Goal: Task Accomplishment & Management: Manage account settings

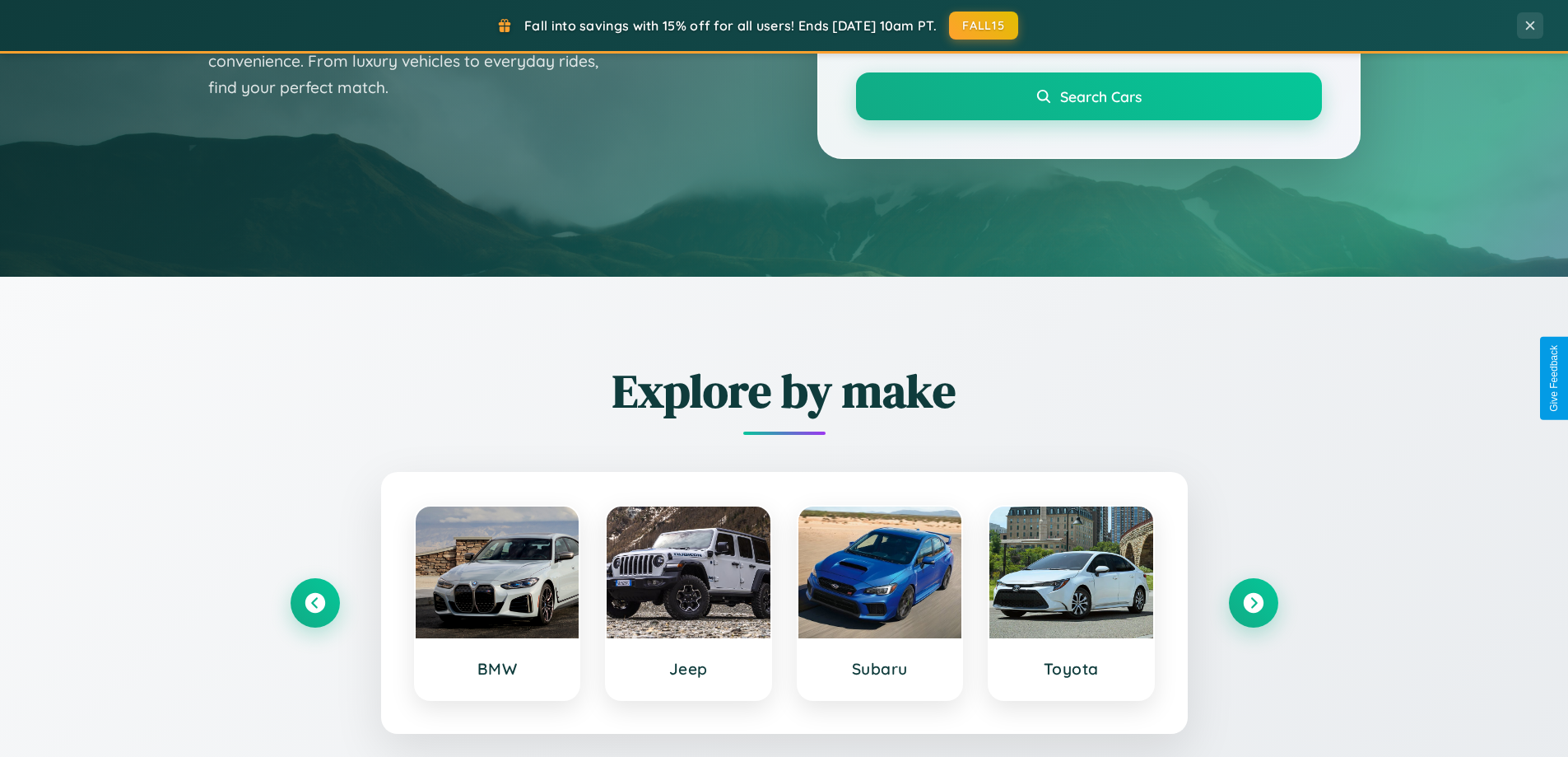
scroll to position [1133, 0]
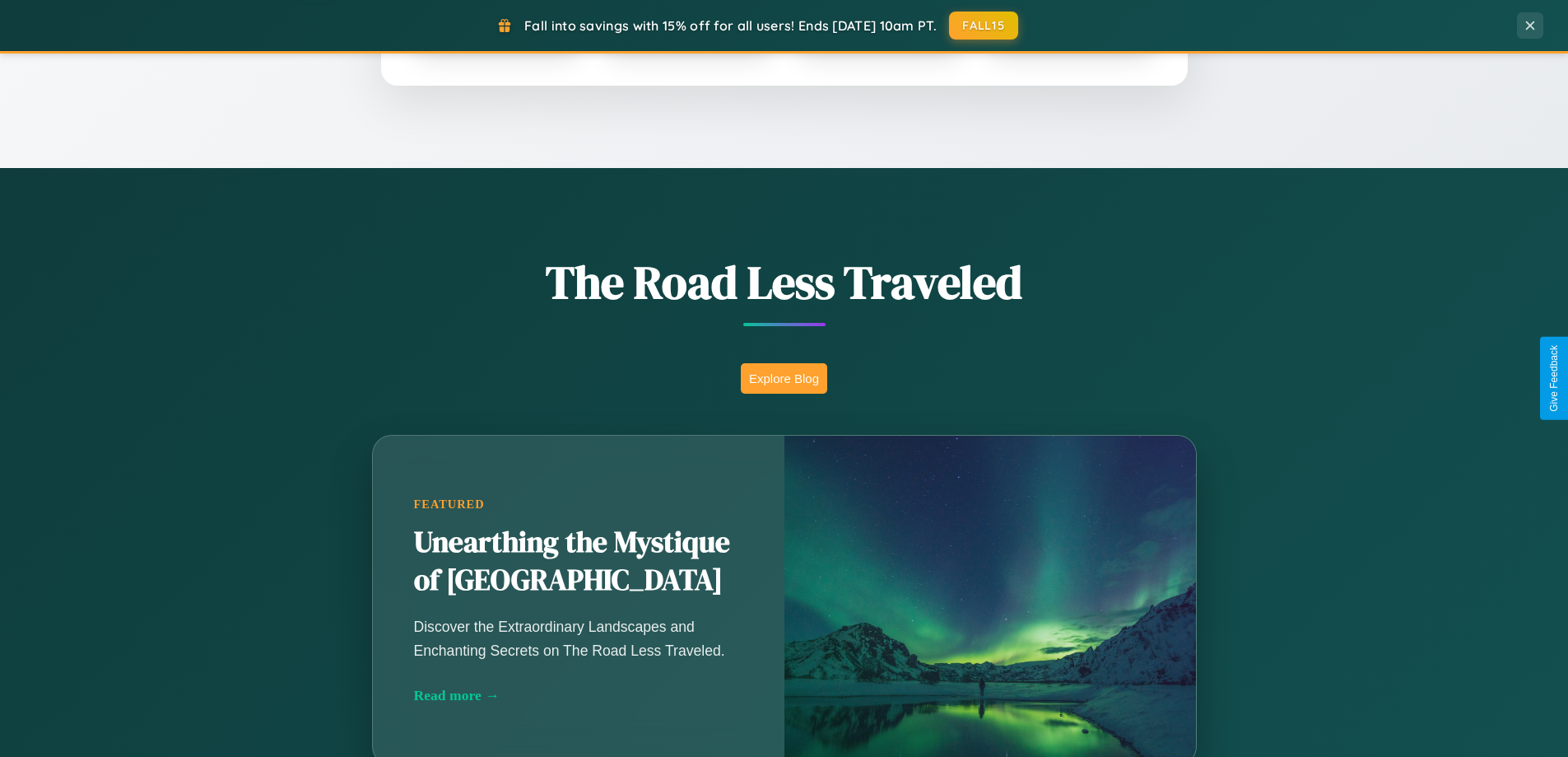
click at [784, 378] on button "Explore Blog" at bounding box center [784, 378] width 86 height 31
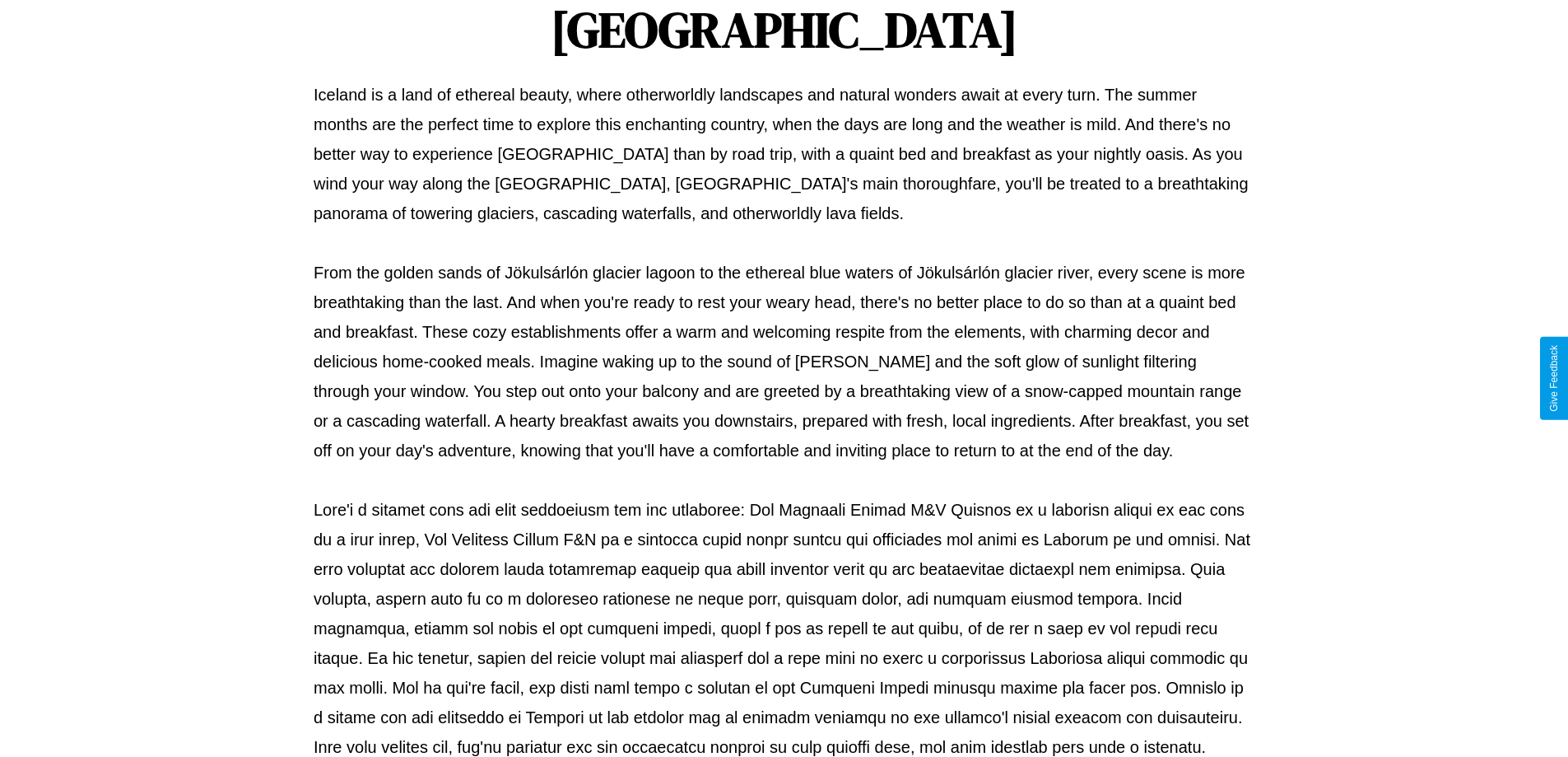
scroll to position [533, 0]
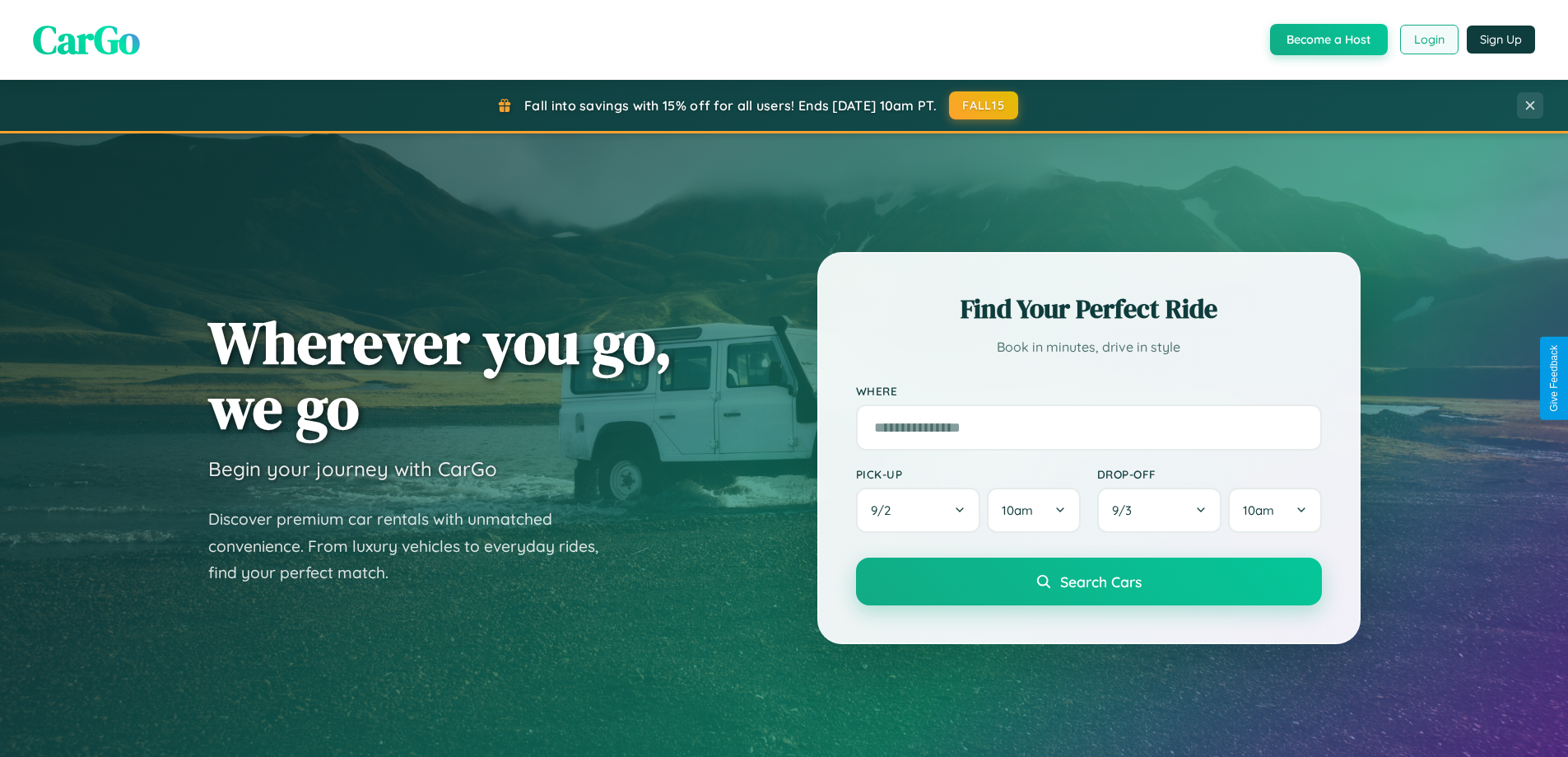
click at [1429, 40] on button "Login" at bounding box center [1430, 40] width 59 height 30
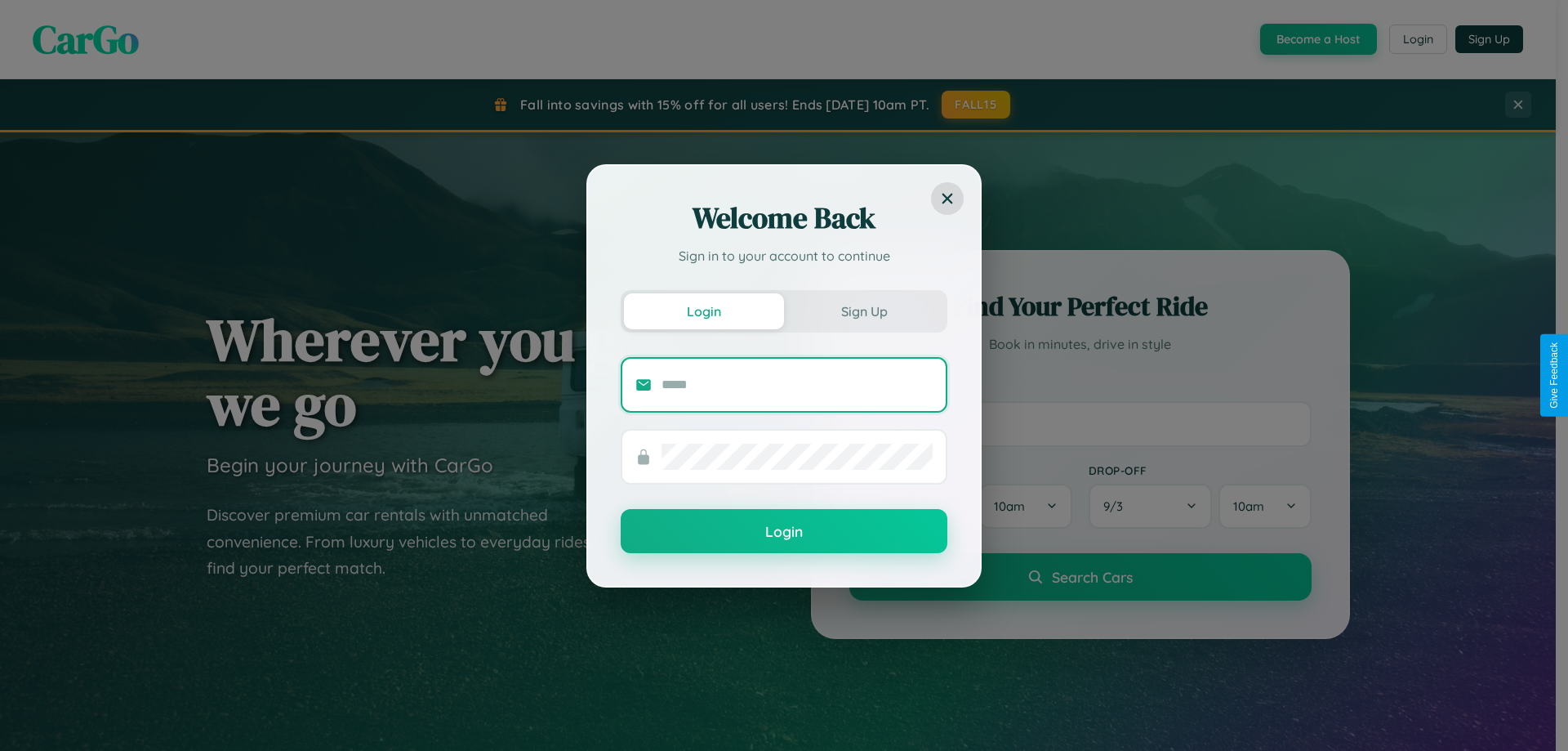
click at [798, 384] on input "text" at bounding box center [798, 385] width 271 height 26
type input "**********"
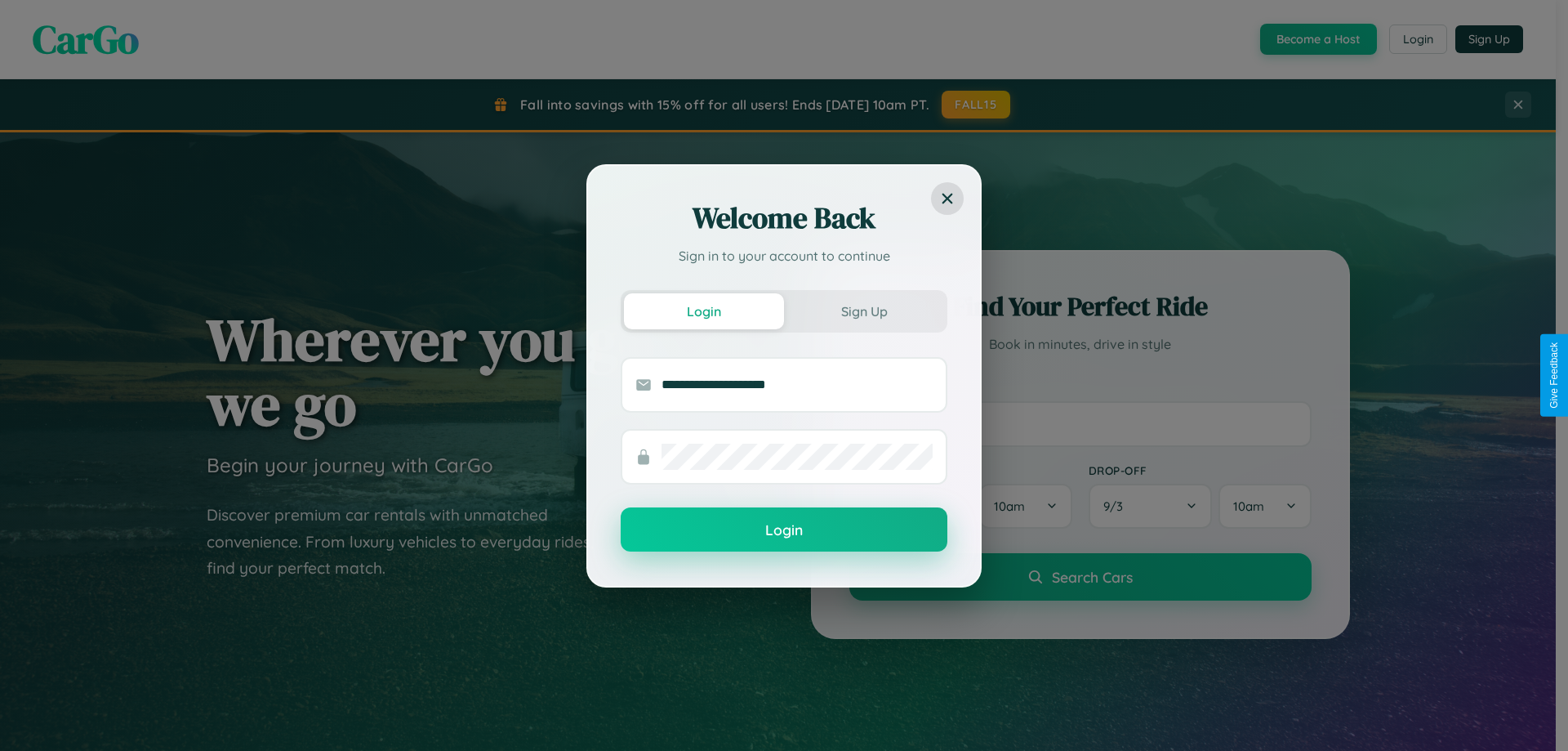
click at [784, 531] on button "Login" at bounding box center [784, 530] width 326 height 44
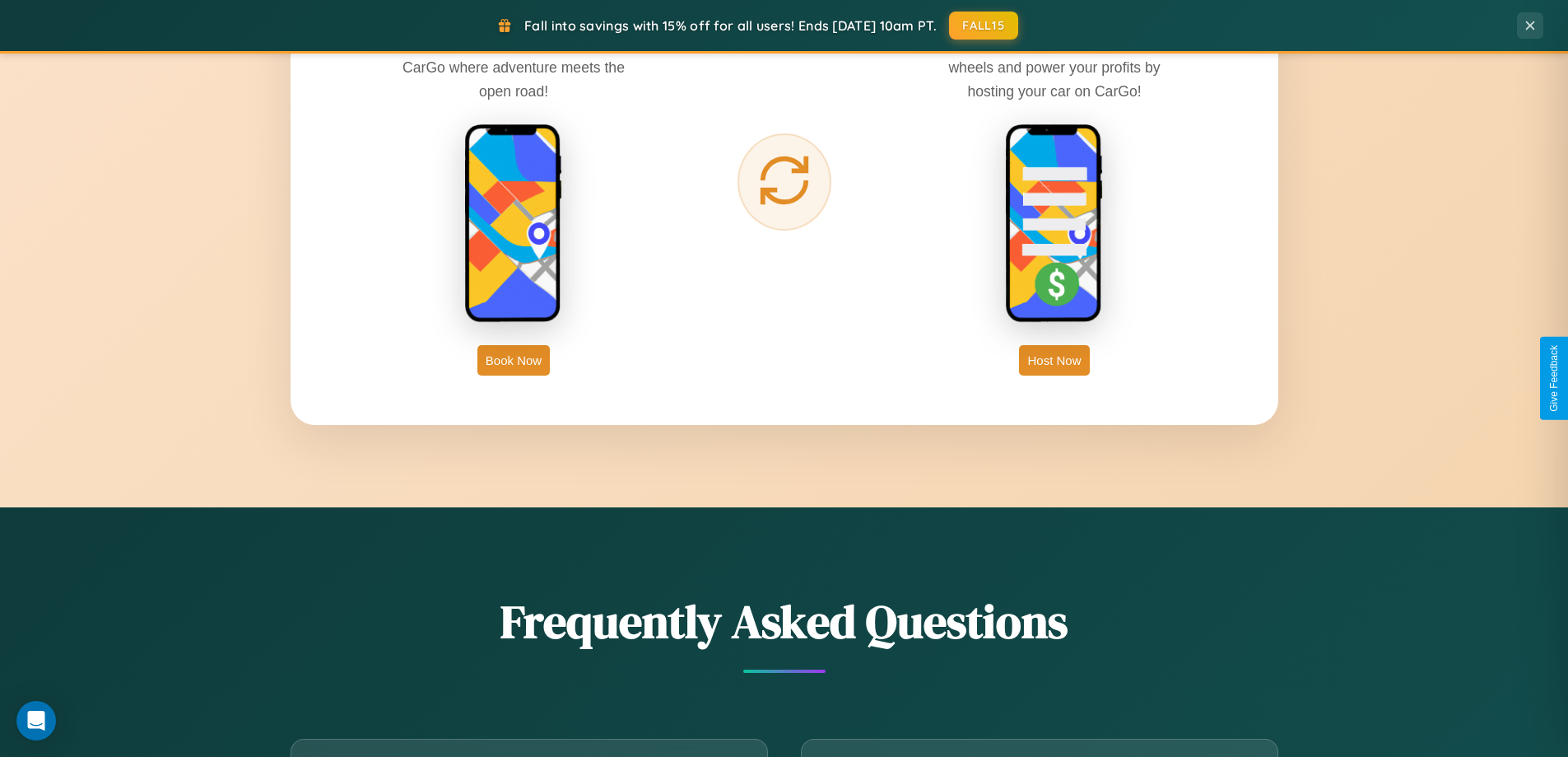
scroll to position [2647, 0]
